Goal: Task Accomplishment & Management: Use online tool/utility

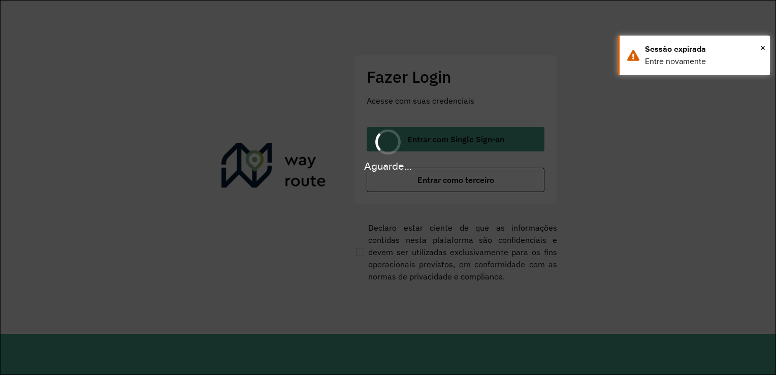
click at [491, 184] on div "Aguarde..." at bounding box center [388, 187] width 776 height 375
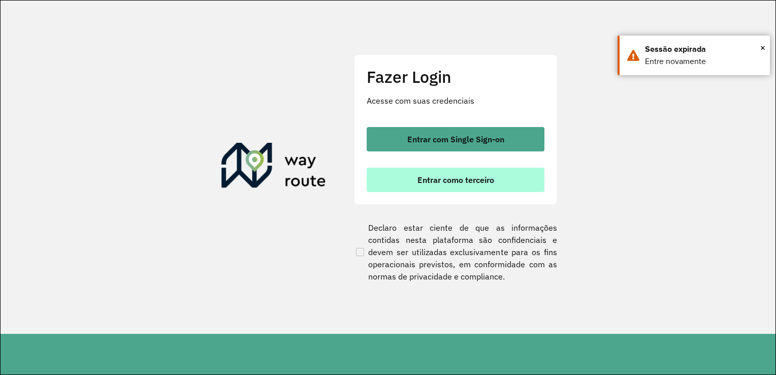
click at [485, 183] on span "Entrar como terceiro" at bounding box center [455, 180] width 77 height 8
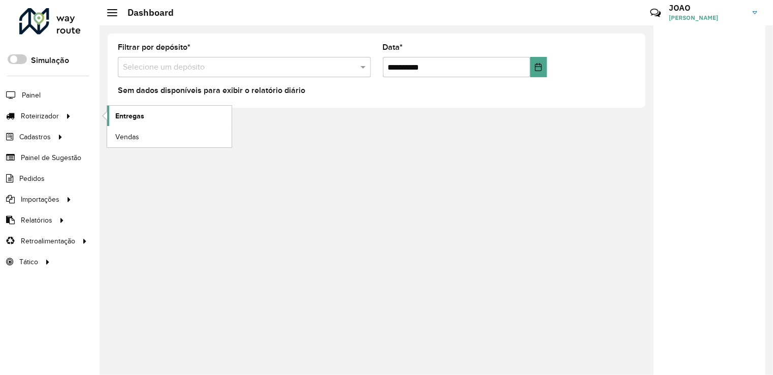
drag, startPoint x: 97, startPoint y: 114, endPoint x: 108, endPoint y: 114, distance: 11.2
click at [103, 114] on ul "Entregas Vendas" at bounding box center [159, 127] width 127 height 42
click at [155, 119] on link "Entregas" at bounding box center [169, 116] width 124 height 20
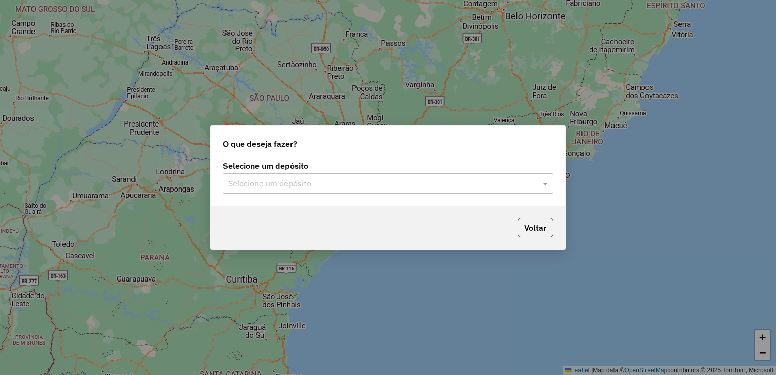
click at [313, 186] on input "text" at bounding box center [378, 184] width 300 height 12
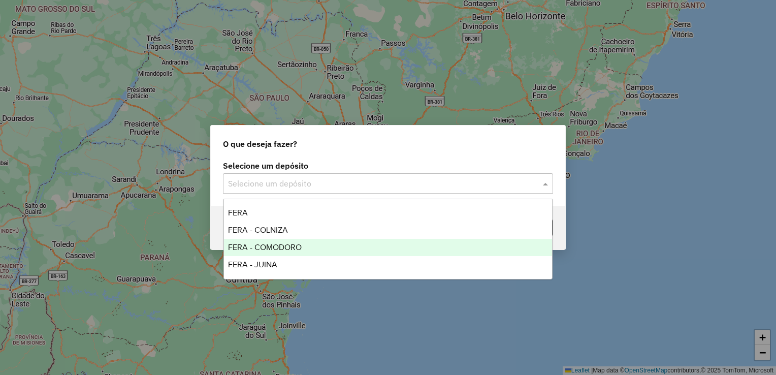
click at [282, 247] on span "FERA - COMODORO" at bounding box center [265, 247] width 74 height 9
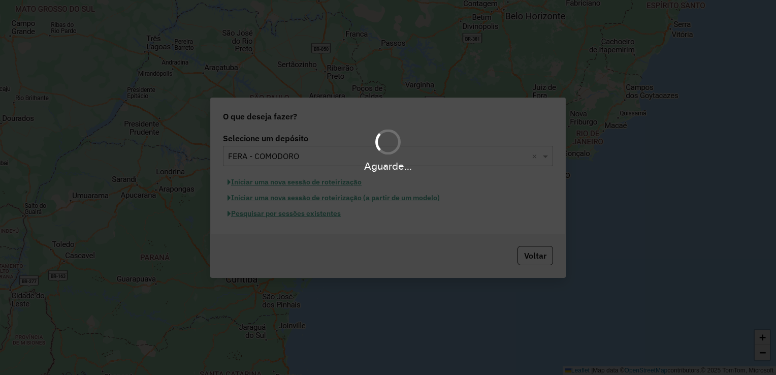
click at [286, 218] on div "Aguarde..." at bounding box center [388, 187] width 776 height 375
click at [288, 216] on div "Aguarde..." at bounding box center [388, 187] width 776 height 375
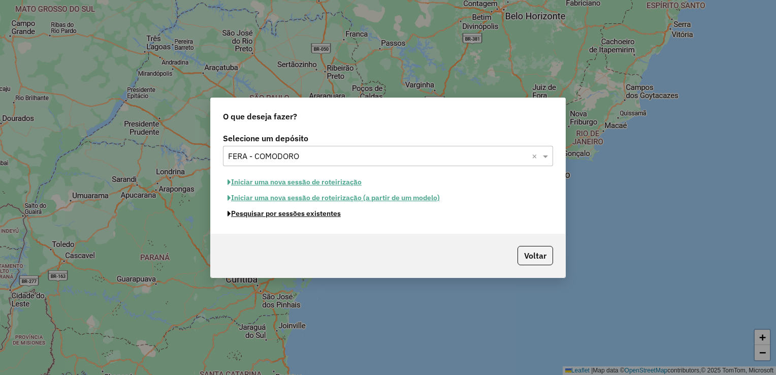
click at [288, 216] on button "Pesquisar por sessões existentes" at bounding box center [284, 214] width 122 height 16
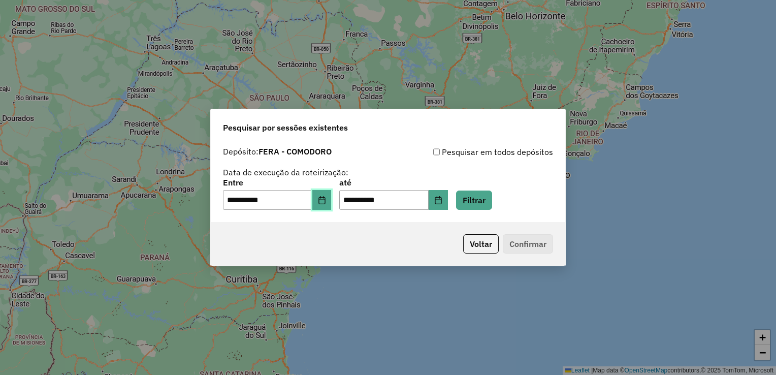
click at [325, 204] on icon "Choose Date" at bounding box center [322, 200] width 8 height 8
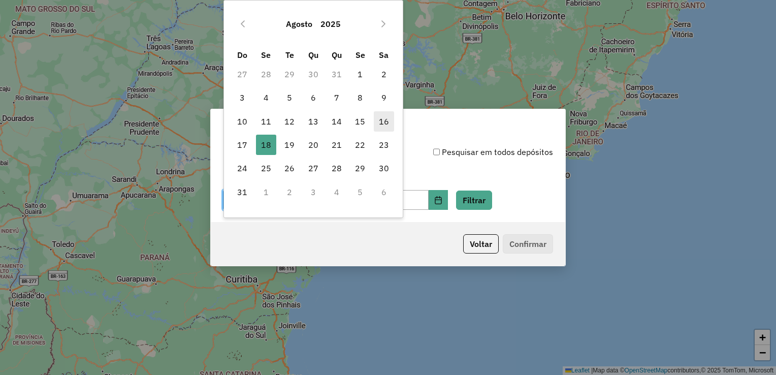
click at [384, 123] on span "16" at bounding box center [384, 121] width 20 height 20
type input "**********"
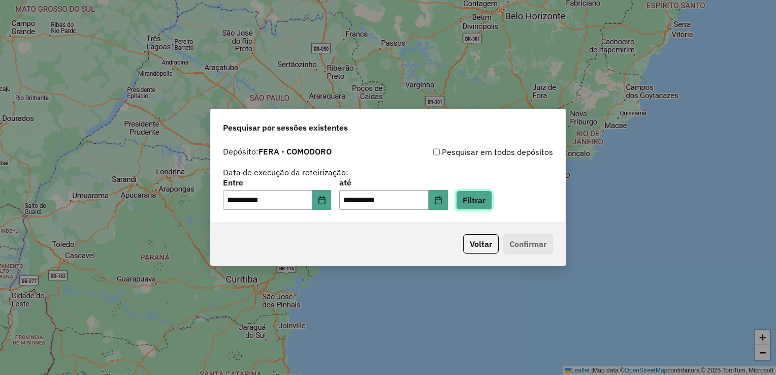
click at [484, 201] on button "Filtrar" at bounding box center [474, 199] width 36 height 19
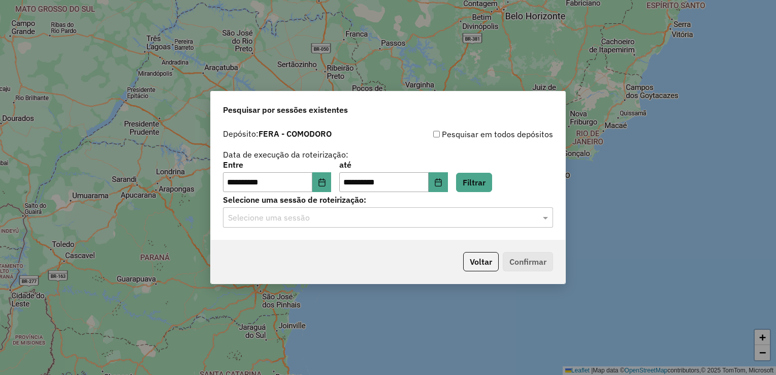
click at [414, 222] on input "text" at bounding box center [378, 218] width 300 height 12
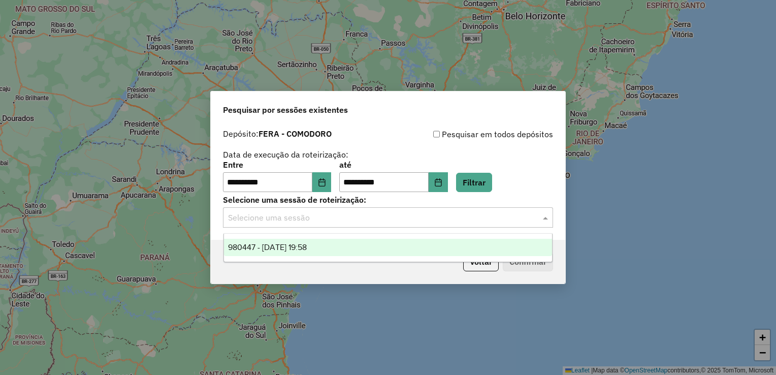
click at [303, 247] on span "980447 - 16/08/2025 19:58" at bounding box center [267, 247] width 79 height 9
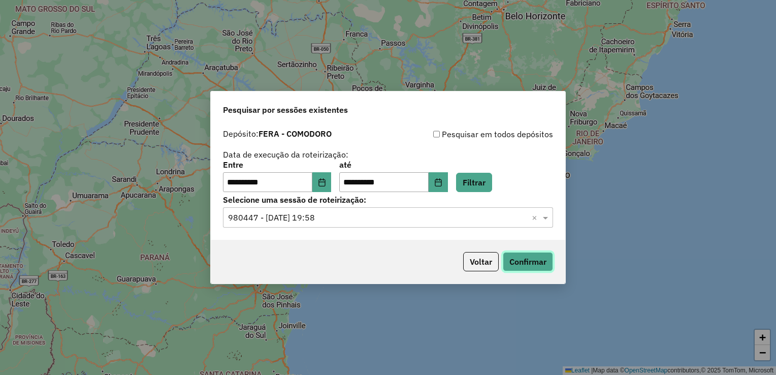
click at [532, 266] on button "Confirmar" at bounding box center [528, 261] width 50 height 19
click at [476, 261] on button "Voltar" at bounding box center [481, 261] width 36 height 19
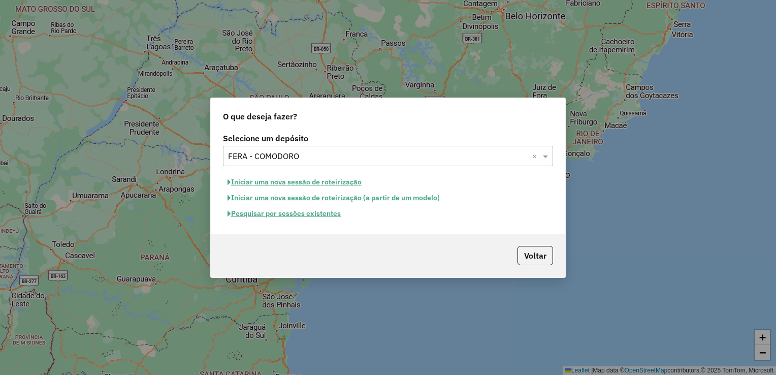
click at [546, 84] on div "O que deseja fazer? Selecione um depósito Selecione um depósito × FERA - COMODO…" at bounding box center [388, 187] width 776 height 375
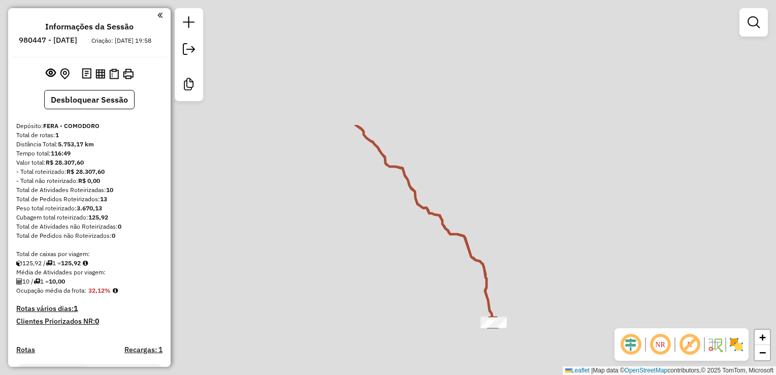
drag, startPoint x: 385, startPoint y: 116, endPoint x: 520, endPoint y: 299, distance: 227.0
click at [494, 299] on icon at bounding box center [424, 224] width 139 height 198
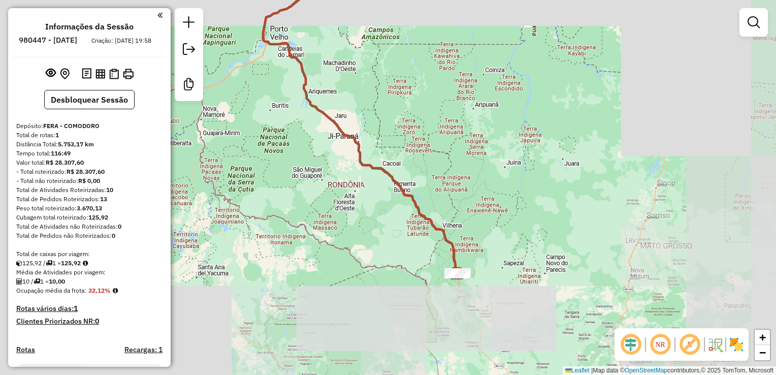
drag, startPoint x: 375, startPoint y: 102, endPoint x: 501, endPoint y: 316, distance: 248.6
click at [501, 316] on div "Janela de atendimento Grade de atendimento Capacidade Transportadoras Veículos …" at bounding box center [388, 187] width 776 height 375
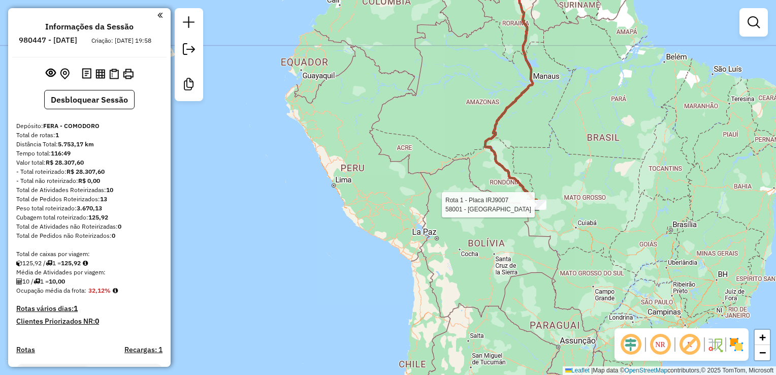
select select "**********"
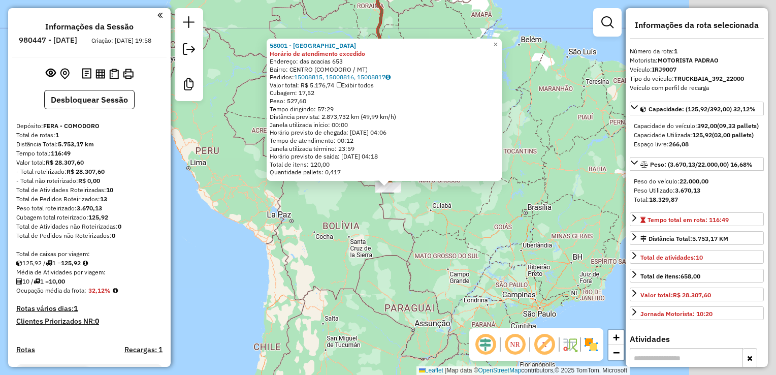
scroll to position [95, 0]
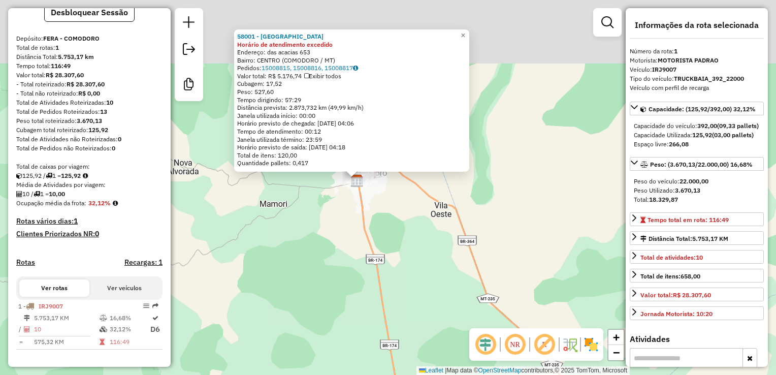
drag, startPoint x: 369, startPoint y: 120, endPoint x: 365, endPoint y: 231, distance: 110.3
click at [365, 231] on div "58001 - fazenda [GEOGRAPHIC_DATA] de atendimento excedido Endereço: das acacias…" at bounding box center [388, 187] width 776 height 375
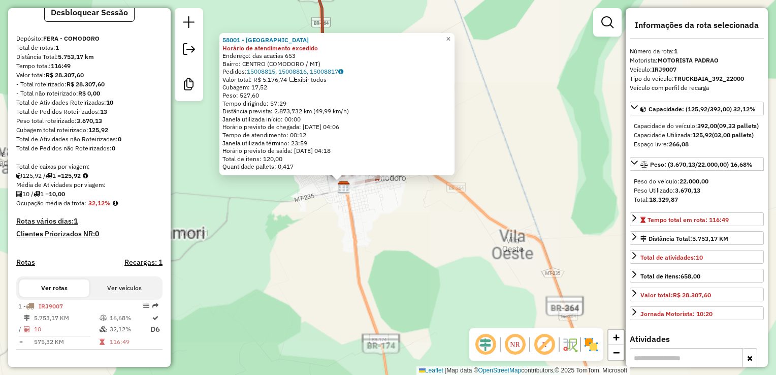
click at [394, 226] on div "58001 - fazenda [GEOGRAPHIC_DATA] de atendimento excedido Endereço: das acacias…" at bounding box center [388, 187] width 776 height 375
